Goal: Task Accomplishment & Management: Use online tool/utility

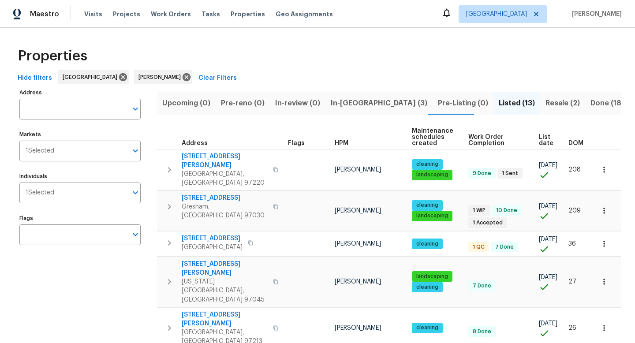
scroll to position [122, 0]
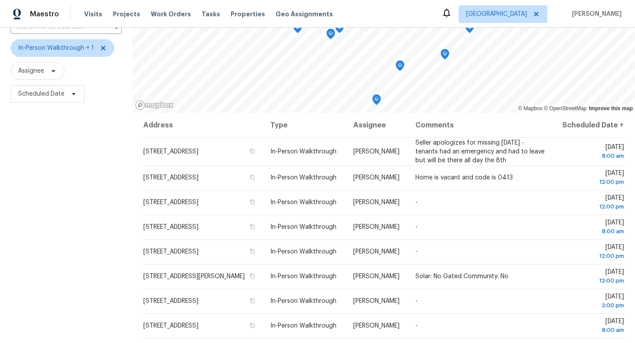
scroll to position [91, 0]
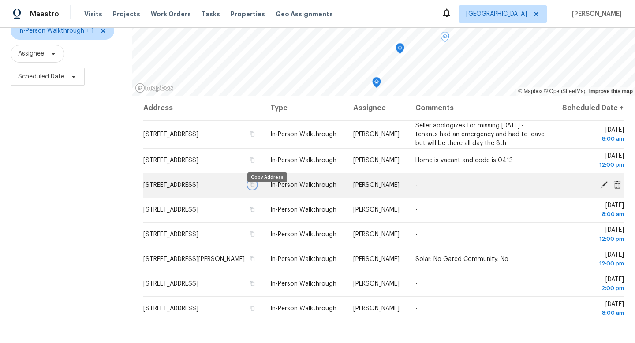
click at [255, 187] on icon "button" at bounding box center [253, 185] width 4 height 5
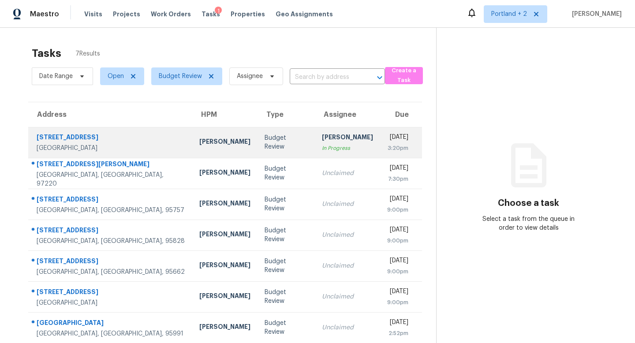
scroll to position [28, 0]
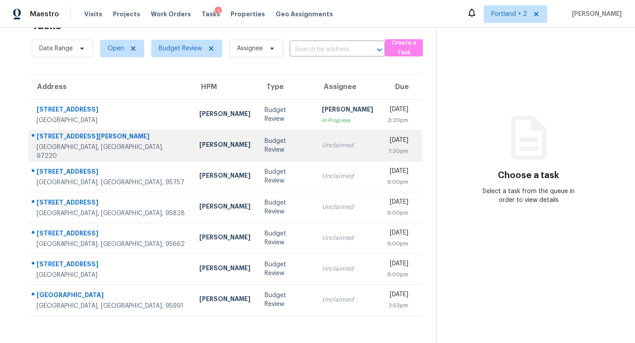
click at [265, 145] on div "Budget Review" at bounding box center [286, 146] width 43 height 18
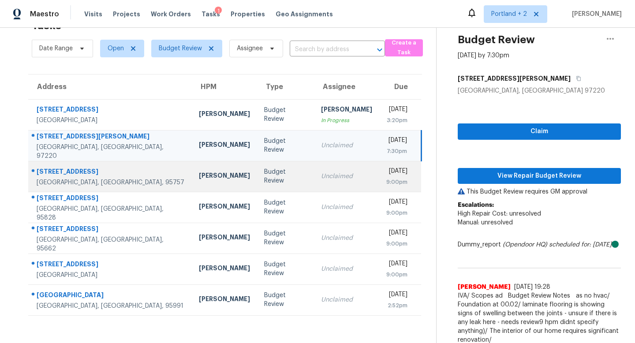
click at [257, 181] on td "Budget Review" at bounding box center [285, 176] width 57 height 31
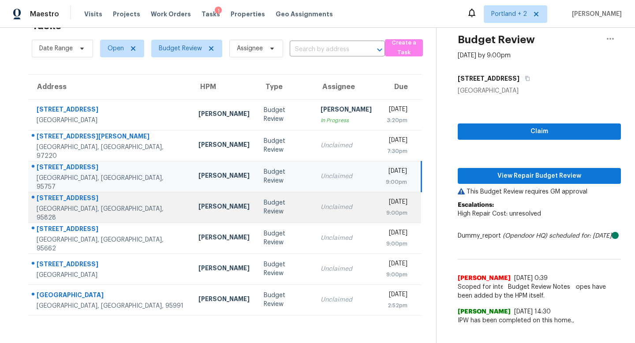
click at [264, 205] on div "Budget Review" at bounding box center [285, 207] width 43 height 18
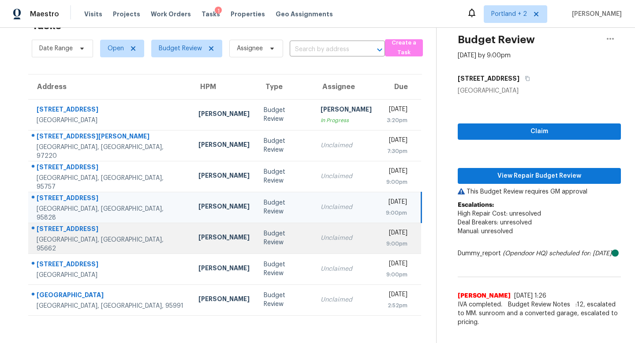
click at [264, 235] on div "Budget Review" at bounding box center [285, 238] width 43 height 18
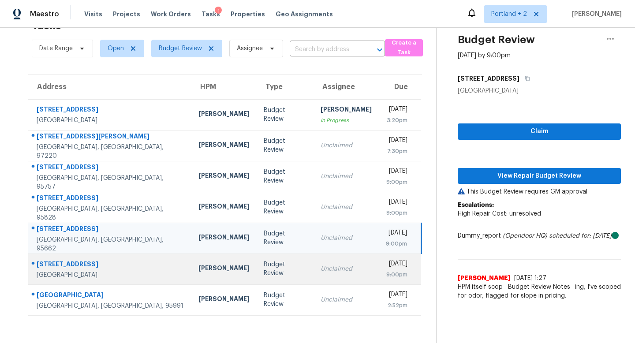
click at [264, 270] on div "Budget Review" at bounding box center [285, 269] width 43 height 18
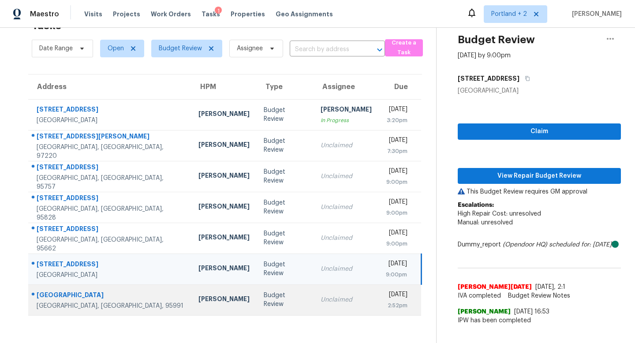
click at [264, 297] on div "Budget Review" at bounding box center [285, 300] width 43 height 18
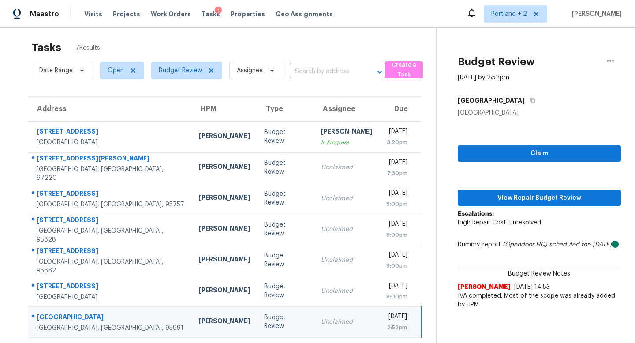
scroll to position [3, 0]
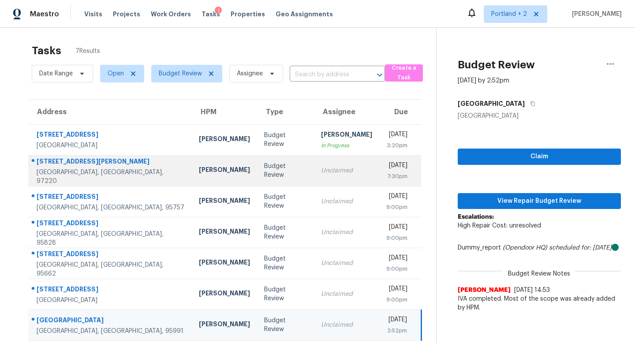
click at [257, 164] on td "Budget Review" at bounding box center [285, 170] width 57 height 31
